Goal: Answer question/provide support

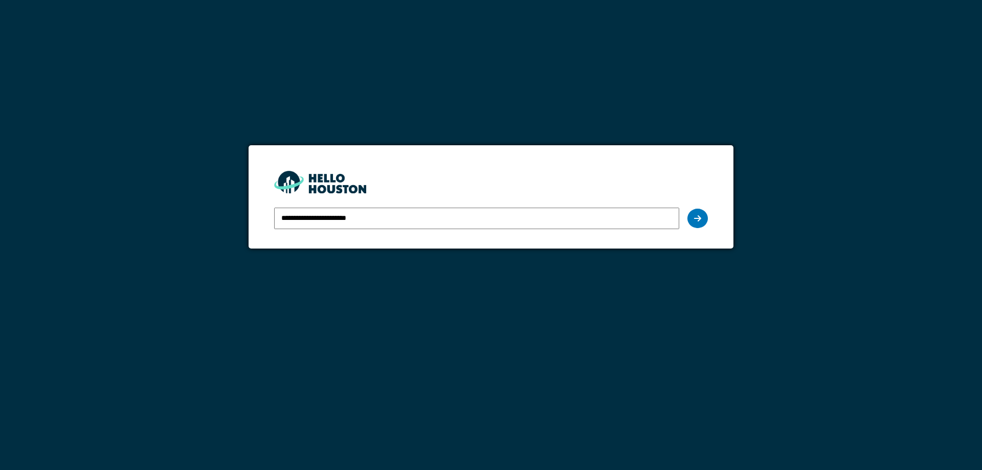
click at [694, 220] on div at bounding box center [697, 218] width 20 height 19
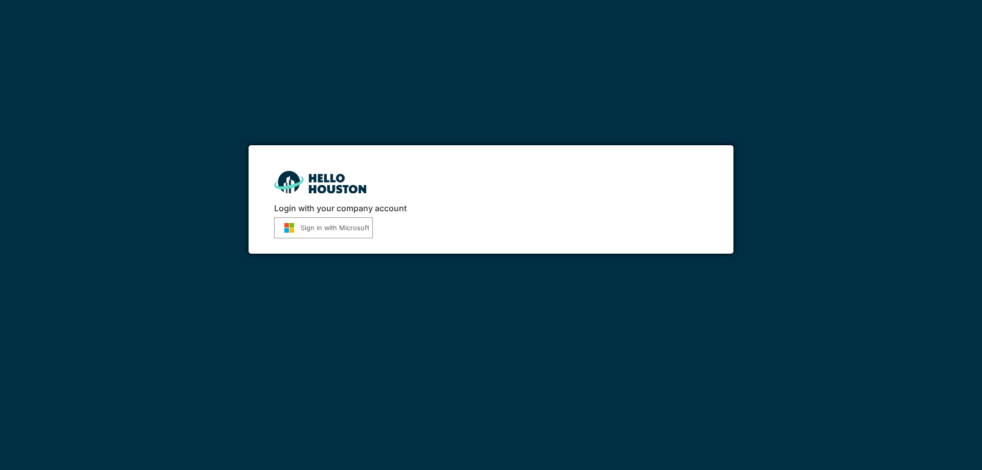
click at [356, 229] on button "Sign in with Microsoft" at bounding box center [323, 227] width 99 height 21
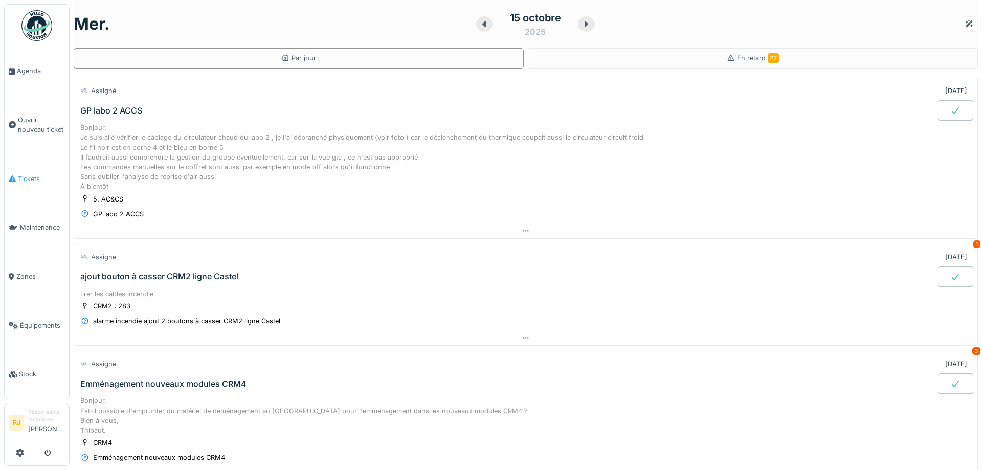
click at [34, 166] on link "Tickets" at bounding box center [37, 178] width 64 height 49
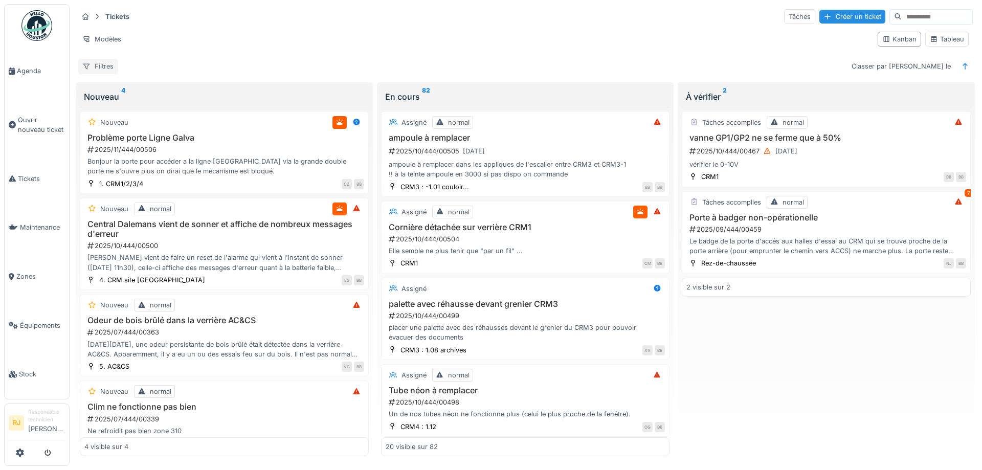
click at [111, 64] on div "Filtres" at bounding box center [98, 66] width 40 height 15
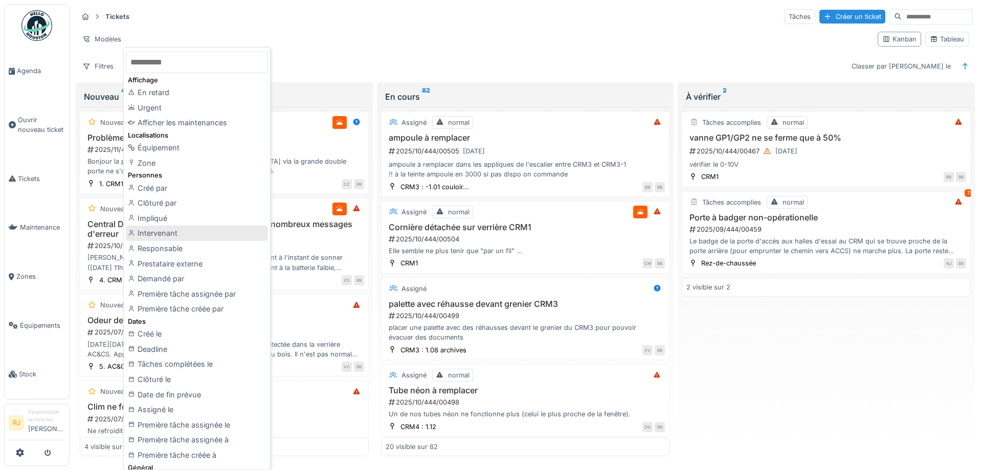
click at [155, 230] on div "Intervenant" at bounding box center [197, 233] width 142 height 15
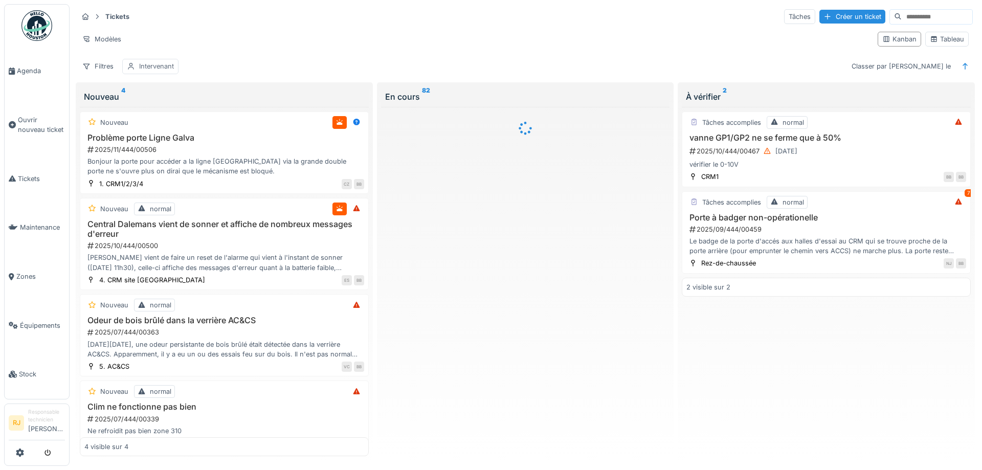
click at [166, 71] on div "Intervenant" at bounding box center [156, 66] width 35 height 10
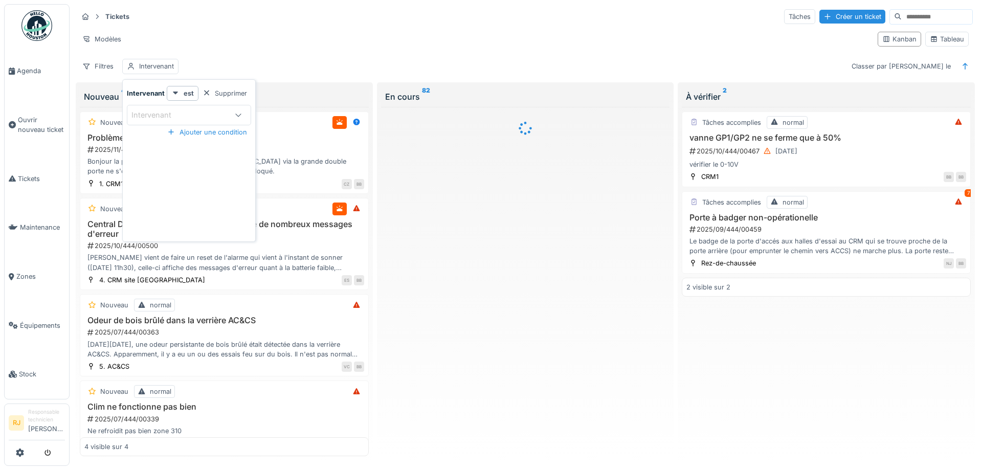
click at [170, 112] on div "Intervenant" at bounding box center [158, 114] width 54 height 11
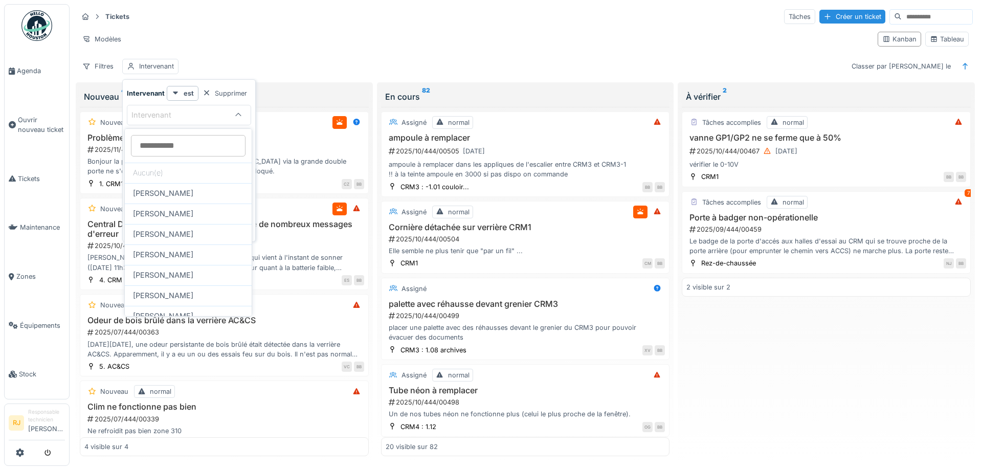
click at [167, 151] on input at bounding box center [188, 145] width 115 height 21
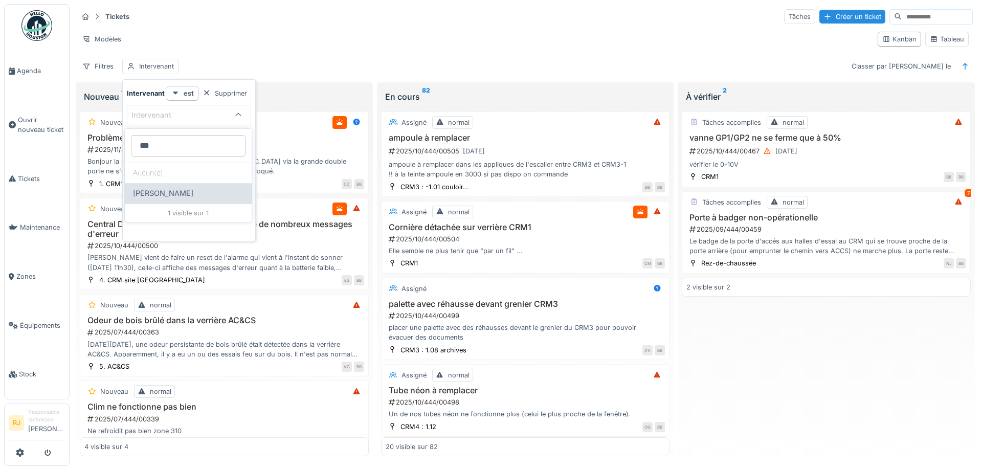
type input "***"
click at [166, 197] on span "[PERSON_NAME]" at bounding box center [163, 193] width 60 height 11
type input "*****"
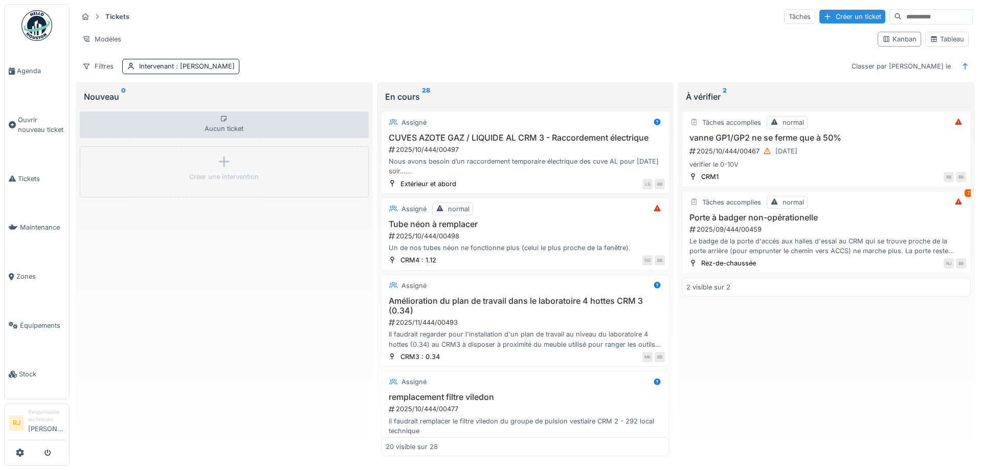
click at [416, 71] on div "Filtres Intervenant : Ronan Jurcaba Classer par Créé le" at bounding box center [525, 66] width 895 height 15
click at [788, 219] on h3 "Porte à badger non-opérationelle" at bounding box center [826, 218] width 280 height 10
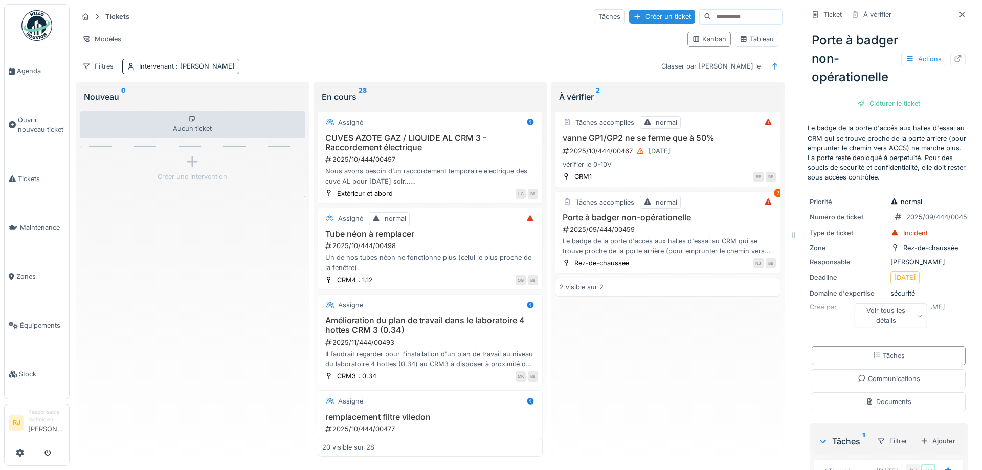
click at [961, 59] on icon at bounding box center [958, 58] width 8 height 7
click at [678, 256] on div "Tâches accomplies normal 7 Porte à badger non-opérationelle 2025/09/444/00459 L…" at bounding box center [668, 232] width 226 height 82
click at [660, 211] on div "Tâches accomplies normal 7 Porte à badger non-opérationelle 2025/09/444/00459 L…" at bounding box center [668, 232] width 226 height 82
click at [613, 231] on div "2025/09/444/00459" at bounding box center [669, 230] width 214 height 10
click at [635, 227] on div "2025/09/444/00459" at bounding box center [669, 230] width 214 height 10
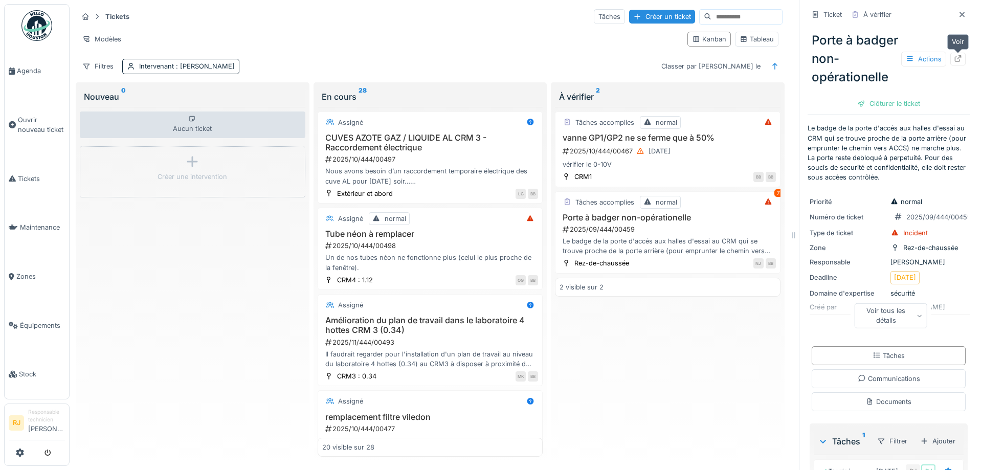
click at [958, 58] on icon at bounding box center [958, 58] width 8 height 7
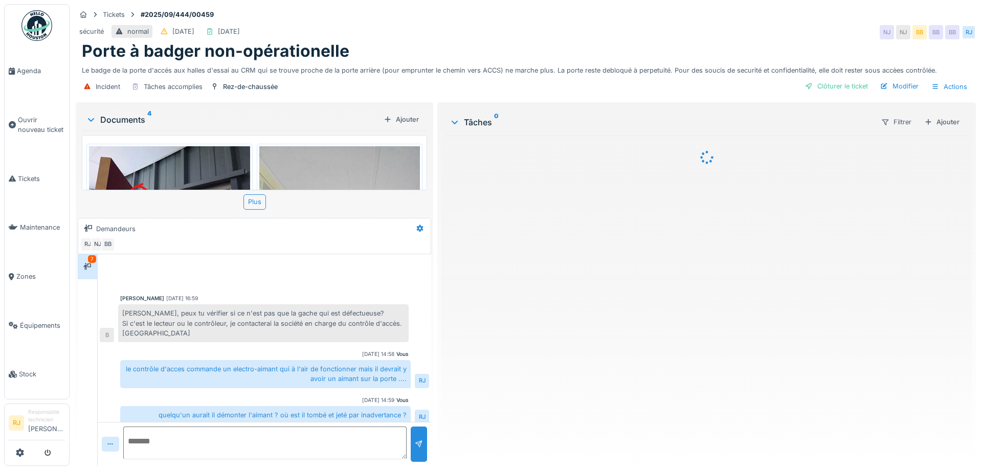
scroll to position [385, 0]
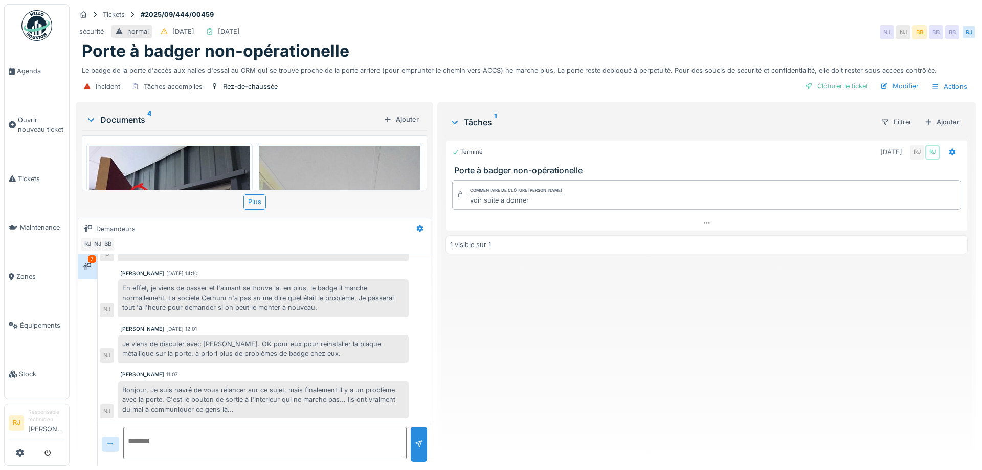
click at [203, 444] on textarea at bounding box center [264, 443] width 283 height 33
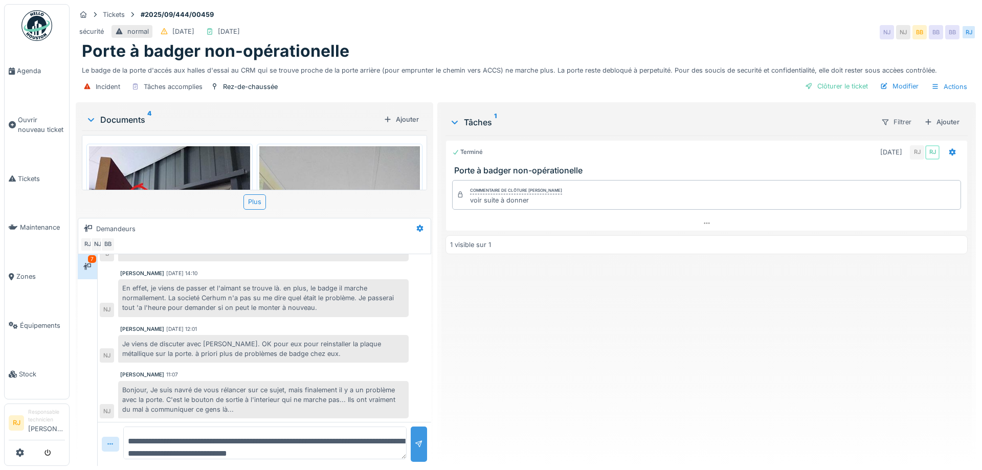
type textarea "**********"
click at [416, 451] on div at bounding box center [419, 444] width 16 height 35
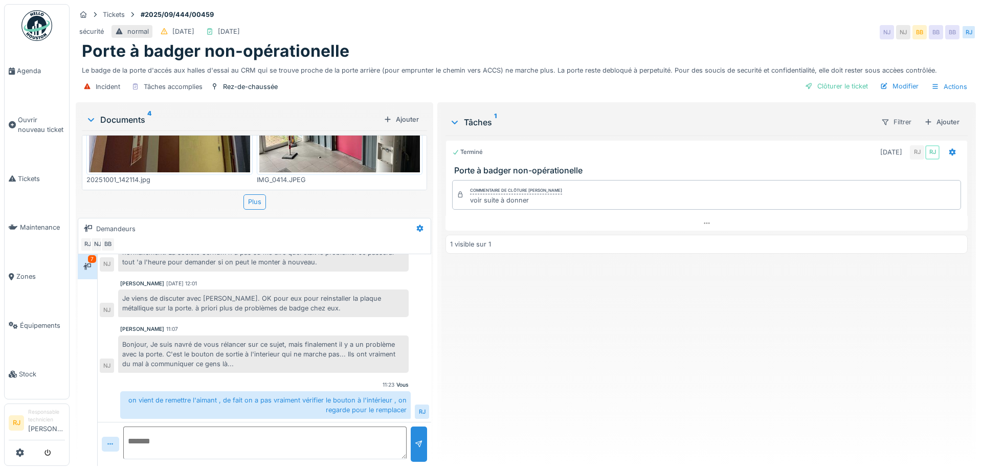
scroll to position [340, 0]
